Goal: Share content: Distribute website content to other platforms or users

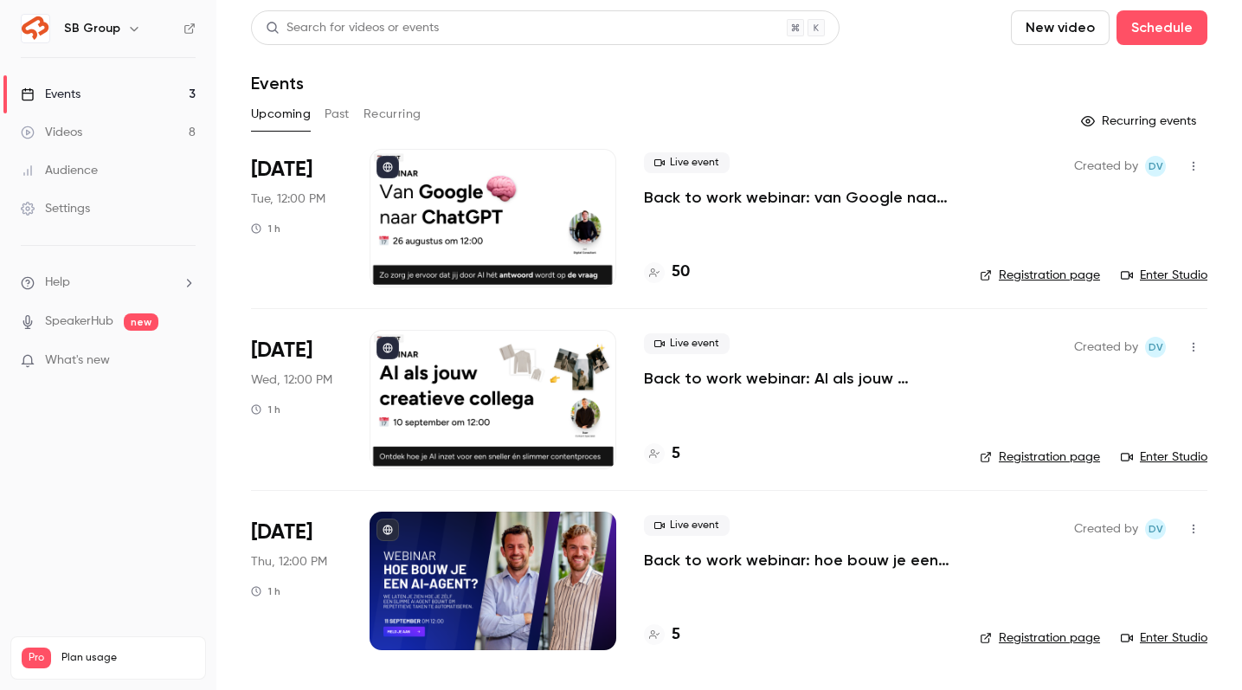
click at [902, 200] on p "Back to work webinar: van Google naar ChatGPT" at bounding box center [798, 197] width 308 height 21
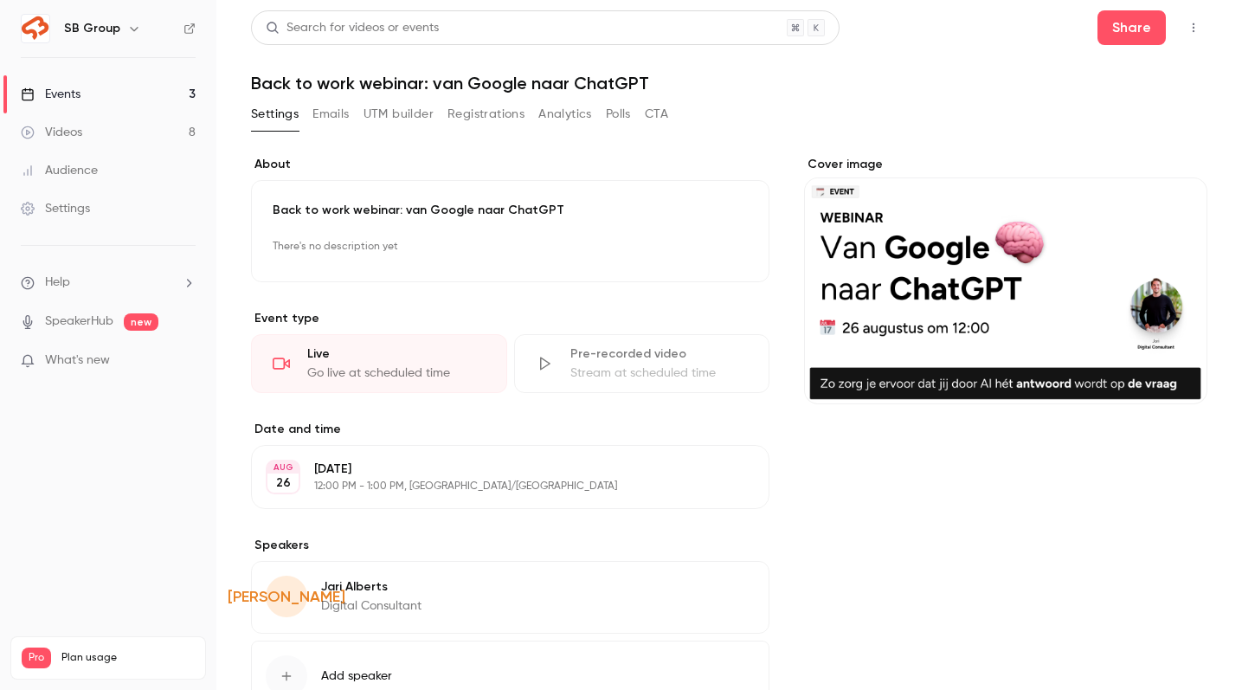
click at [468, 112] on button "Registrations" at bounding box center [485, 114] width 77 height 28
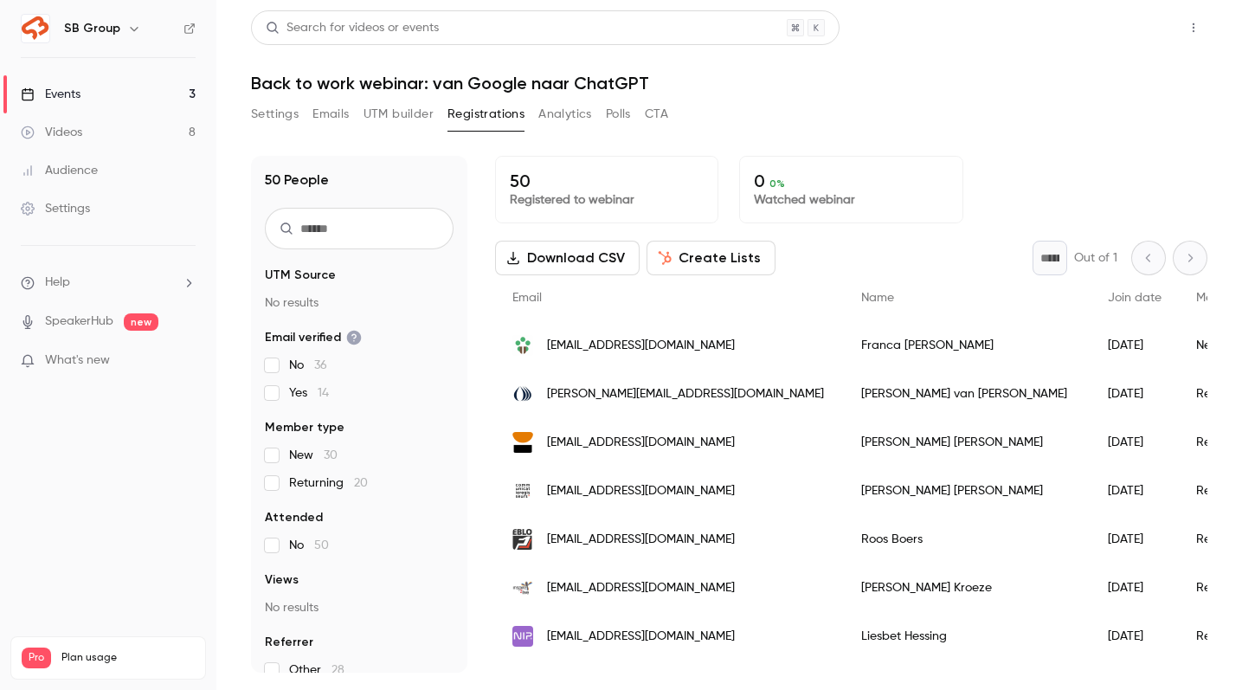
click at [1141, 35] on button "Share" at bounding box center [1131, 27] width 68 height 35
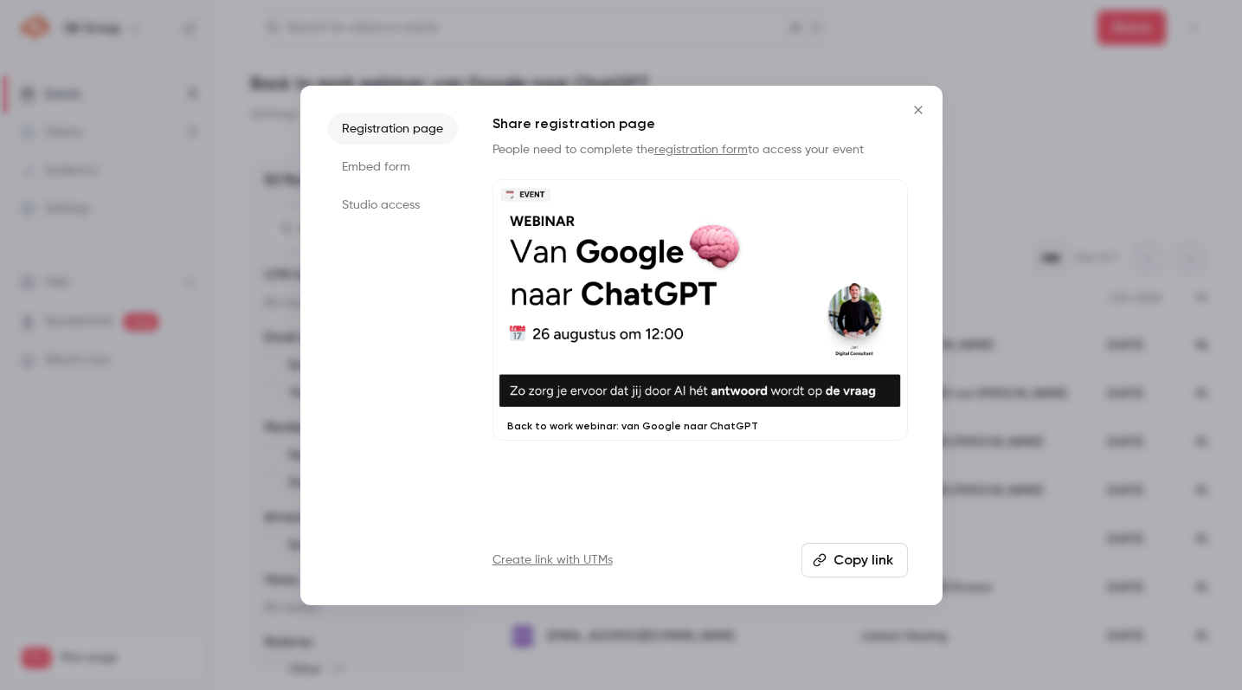
click at [834, 564] on button "Copy link" at bounding box center [854, 560] width 106 height 35
click at [912, 106] on icon "Close" at bounding box center [918, 110] width 21 height 14
